Goal: Task Accomplishment & Management: Manage account settings

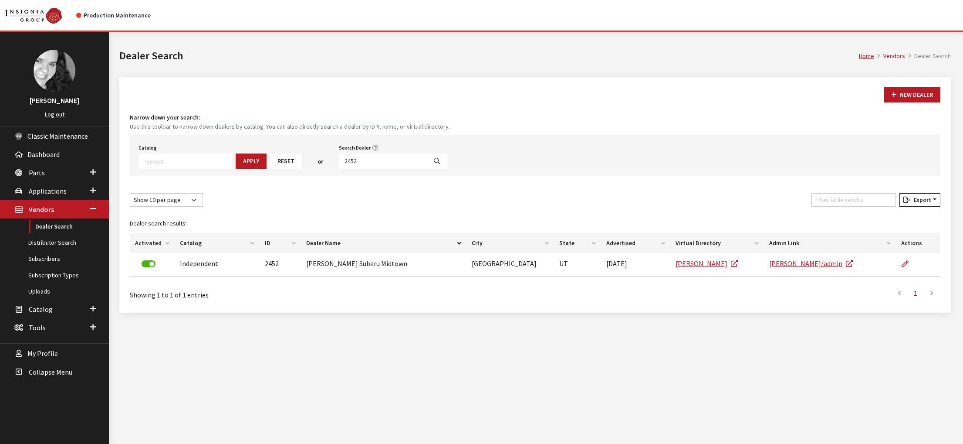
select select
click at [400, 169] on input "2452" at bounding box center [383, 160] width 88 height 15
type input "mission"
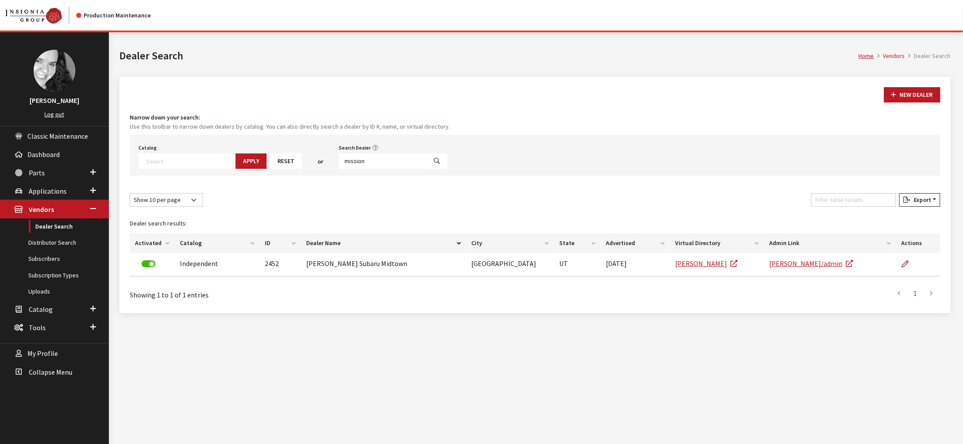
select select
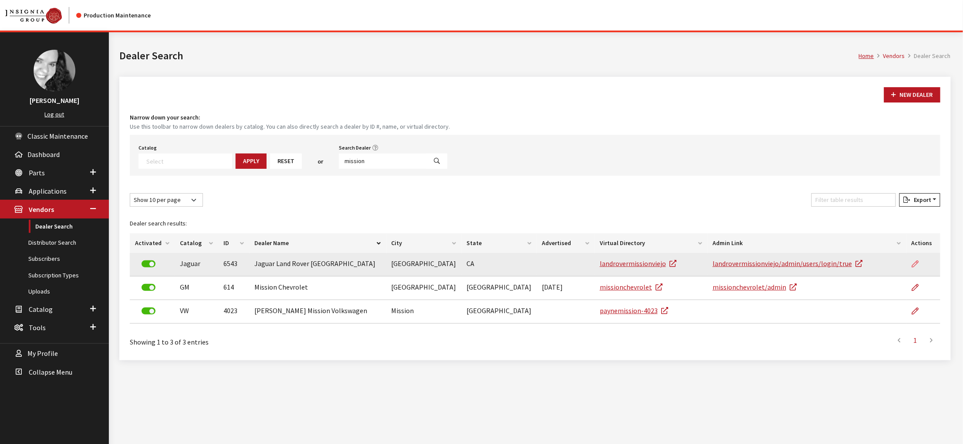
click at [912, 268] on icon at bounding box center [915, 264] width 7 height 7
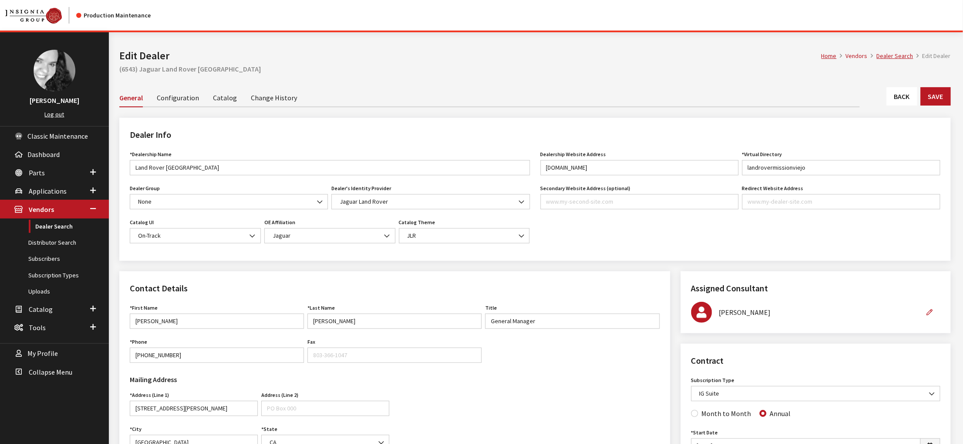
type input "Land Rover [GEOGRAPHIC_DATA]"
click at [472, 240] on span "JLR" at bounding box center [465, 235] width 120 height 9
select select "15"
click at [500, 271] on div "Dealer Info *Dealership Name Land Rover Mission Viejo Name is required. Dealer …" at bounding box center [535, 194] width 842 height 153
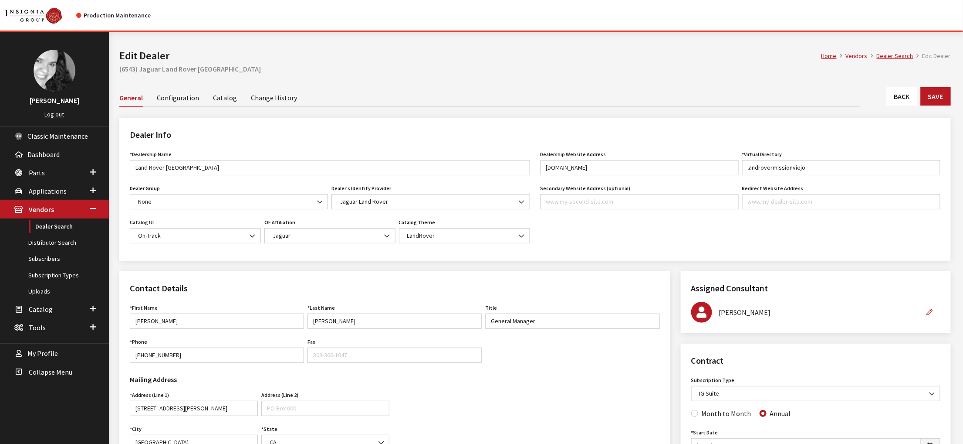
click at [237, 106] on link "Catalog" at bounding box center [225, 97] width 24 height 18
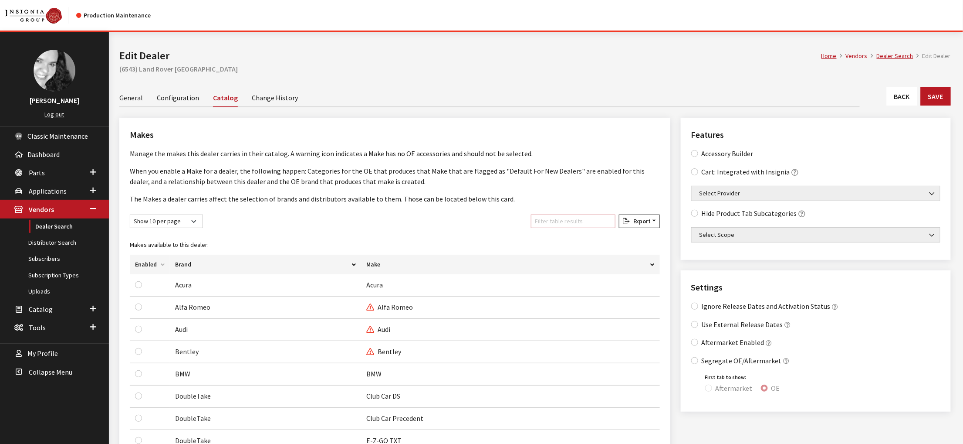
click at [531, 228] on input "Filter table results" at bounding box center [573, 221] width 85 height 14
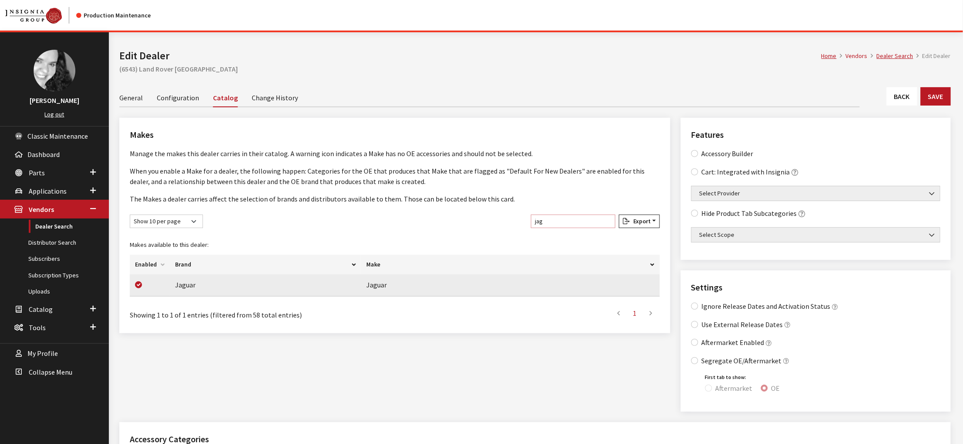
type input "jag"
click at [142, 288] on input "checkbox" at bounding box center [138, 284] width 7 height 7
checkbox input "false"
click at [943, 105] on button "Save" at bounding box center [936, 96] width 30 height 18
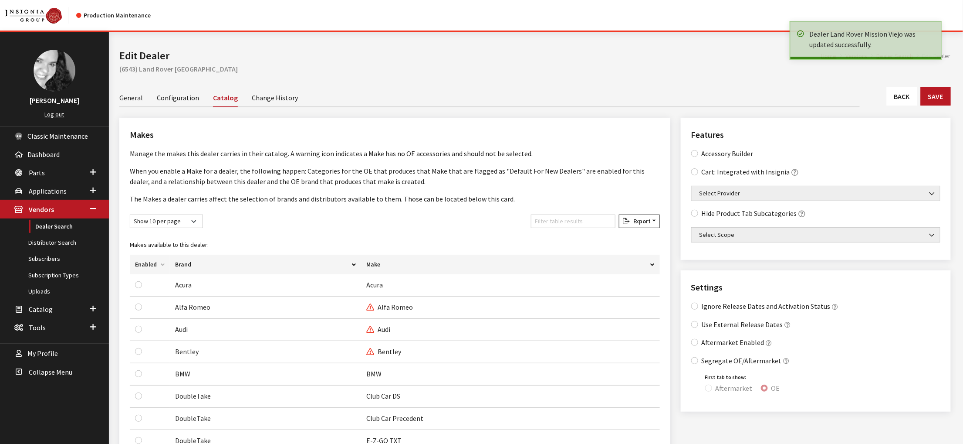
click at [143, 106] on link "General" at bounding box center [131, 97] width 24 height 18
